Goal: Navigation & Orientation: Find specific page/section

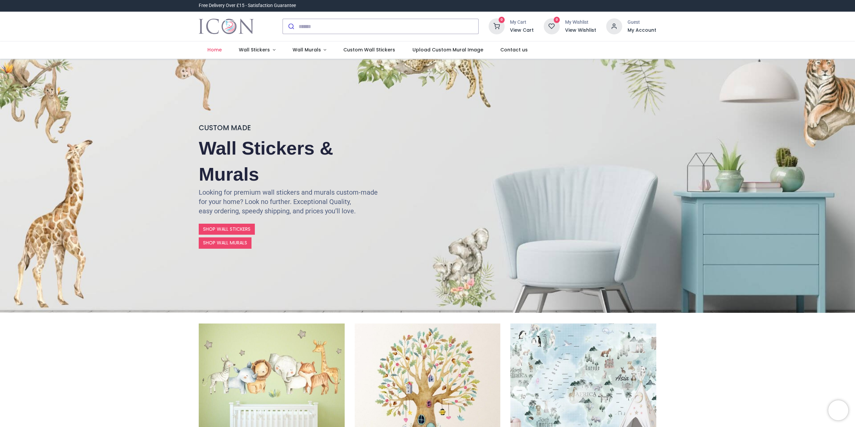
click at [233, 23] on img "Logo of Icon Wall Stickers" at bounding box center [226, 26] width 55 height 19
click at [262, 49] on span "Wall Stickers" at bounding box center [254, 49] width 31 height 7
